Goal: Check status: Check status

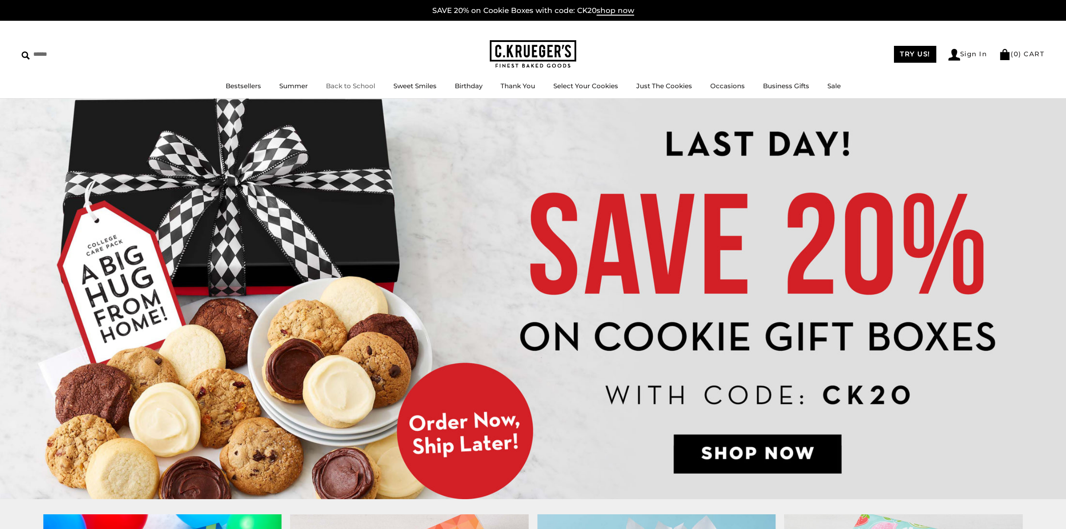
click at [364, 87] on link "Back to School" at bounding box center [350, 86] width 49 height 8
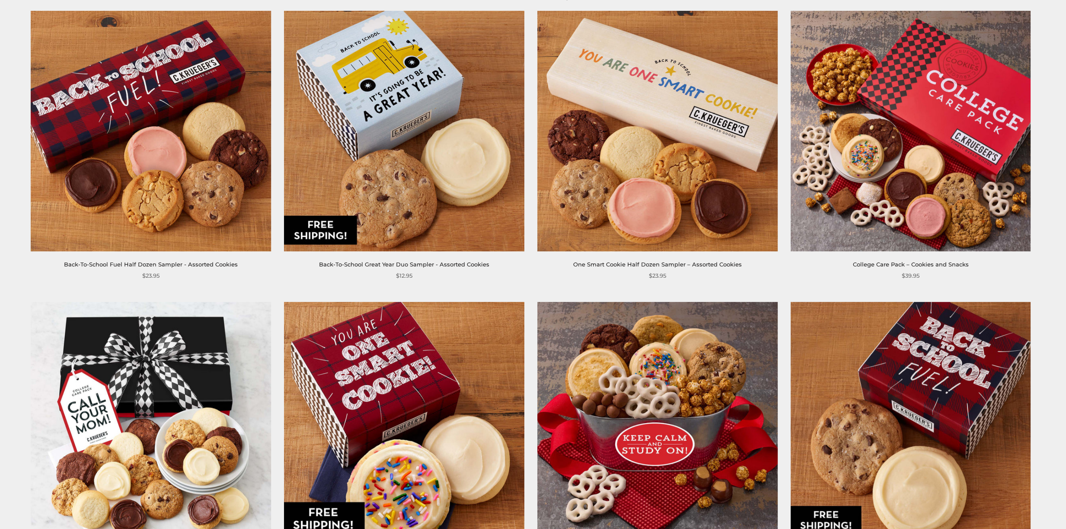
scroll to position [143, 0]
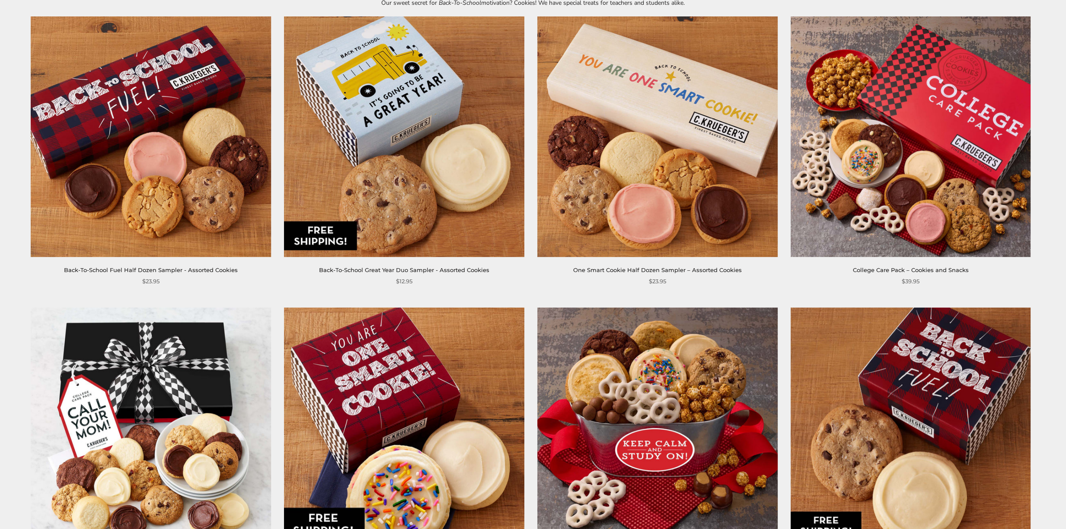
click at [382, 182] on img at bounding box center [404, 137] width 240 height 240
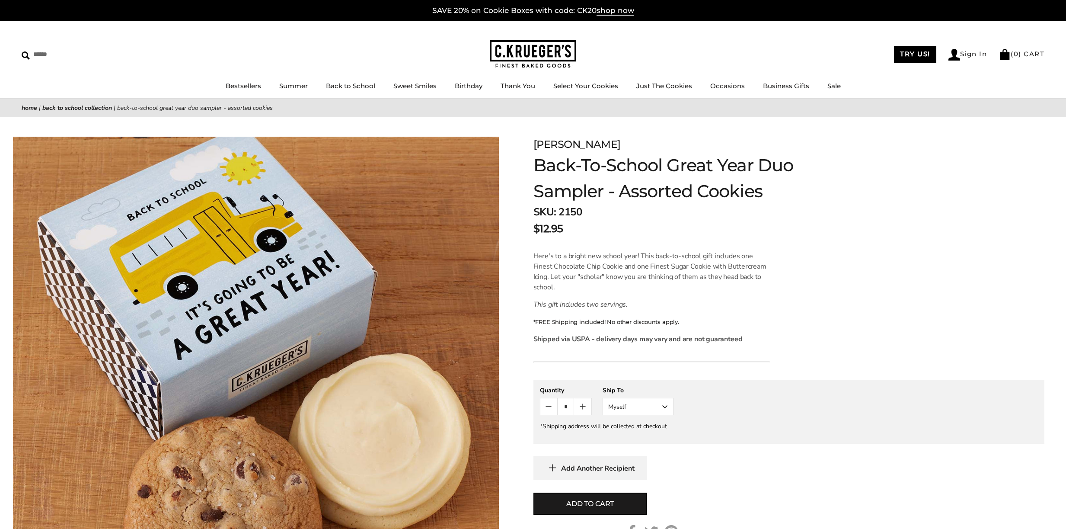
click at [666, 405] on button "Myself" at bounding box center [637, 406] width 71 height 17
click at [976, 53] on link "Sign In" at bounding box center [967, 55] width 39 height 12
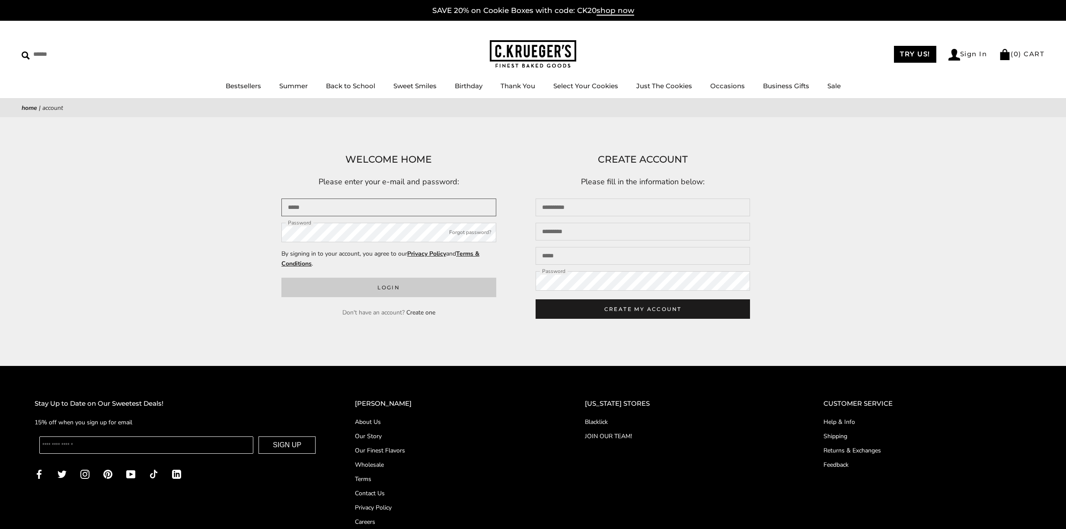
type input "**********"
click at [379, 287] on button "Login" at bounding box center [388, 286] width 215 height 19
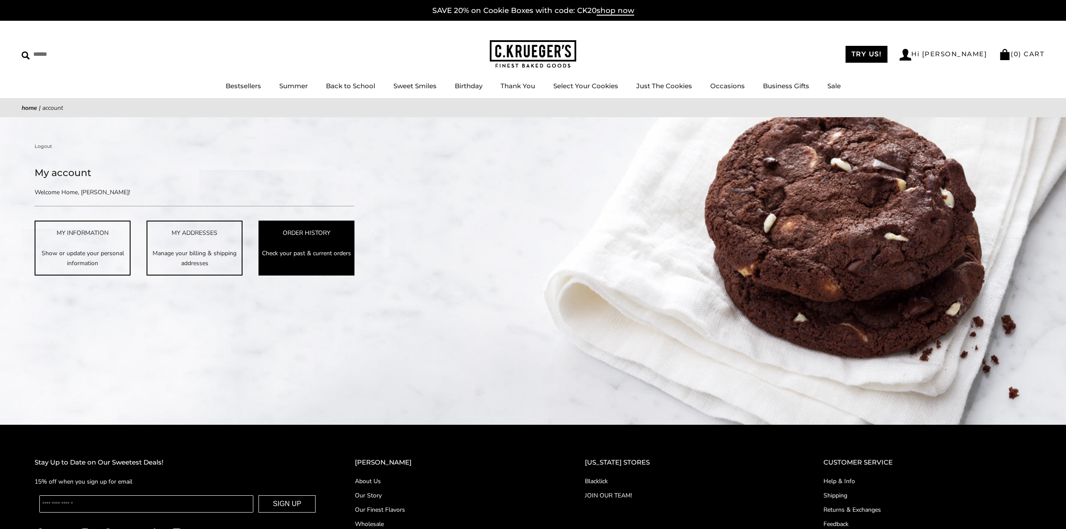
click at [340, 256] on p "Check your past & current orders" at bounding box center [306, 253] width 94 height 10
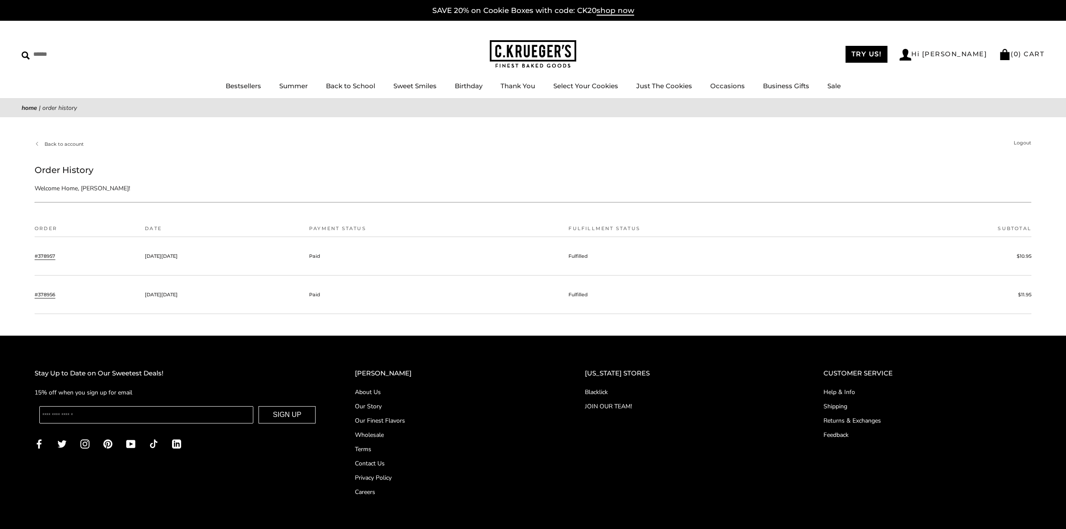
click at [46, 260] on link "#378957" at bounding box center [45, 256] width 21 height 8
click at [55, 298] on link "#378956" at bounding box center [45, 294] width 21 height 8
click at [50, 260] on link "#378957" at bounding box center [45, 256] width 21 height 8
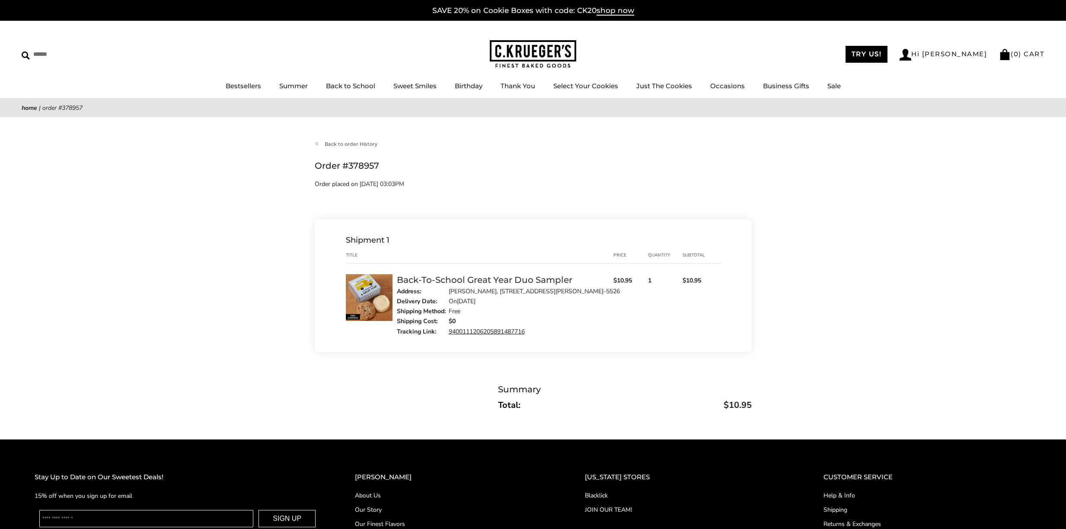
click at [467, 285] on link "Back-To-School Great Year Duo Sampler" at bounding box center [484, 279] width 175 height 10
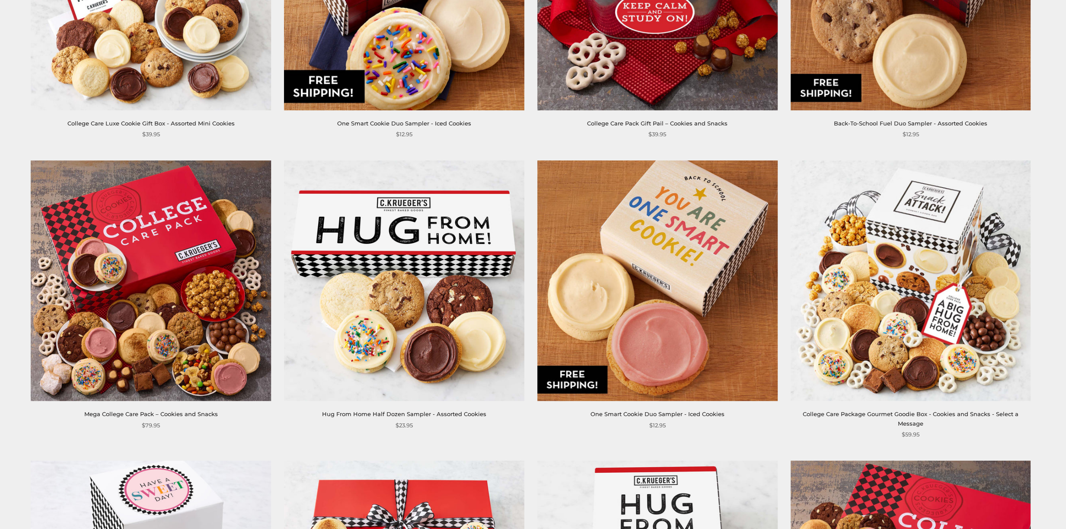
scroll to position [577, 0]
